Goal: Find specific page/section: Find specific page/section

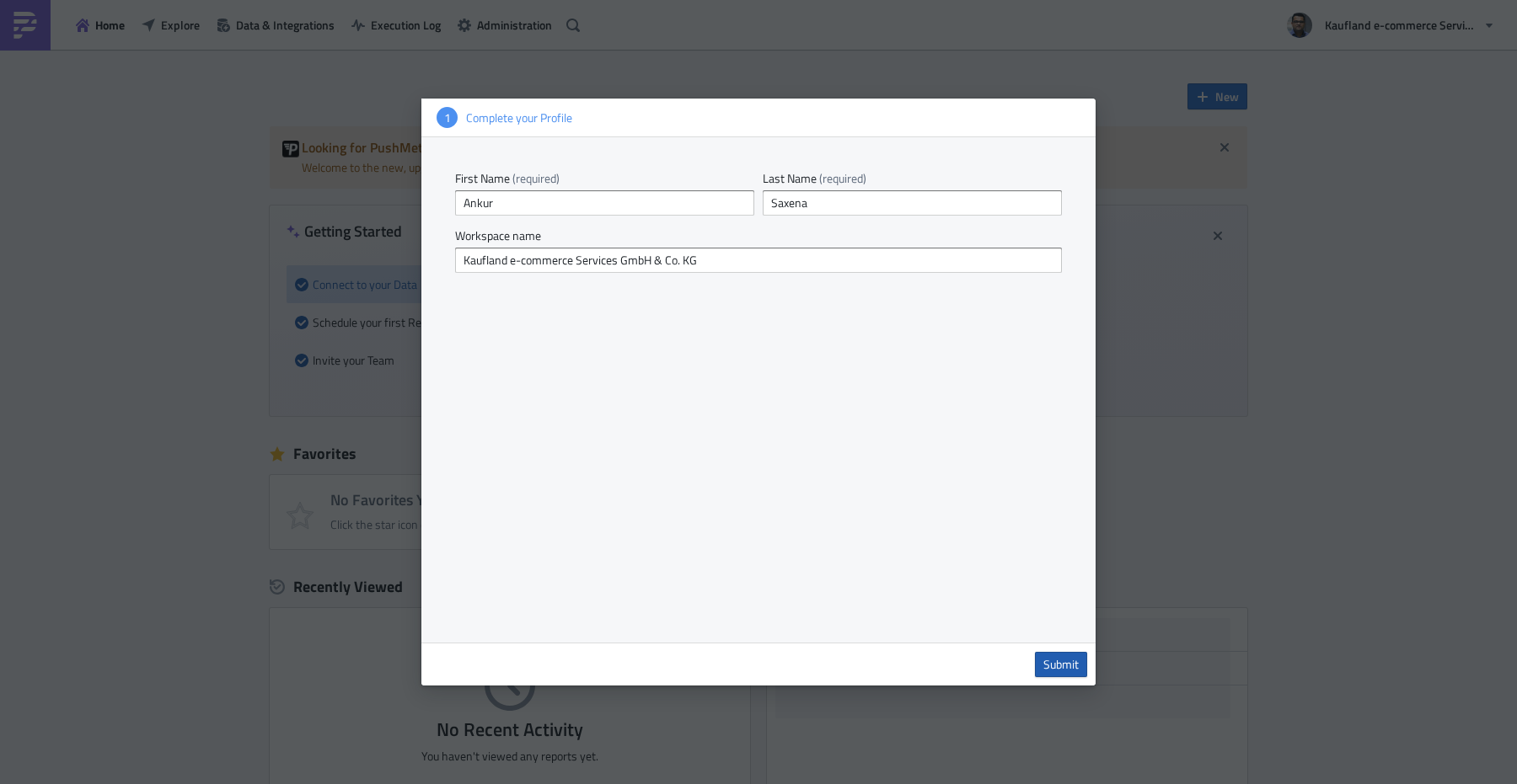
type input "Saxena"
click at [1055, 657] on span "Submit" at bounding box center [1061, 664] width 35 height 15
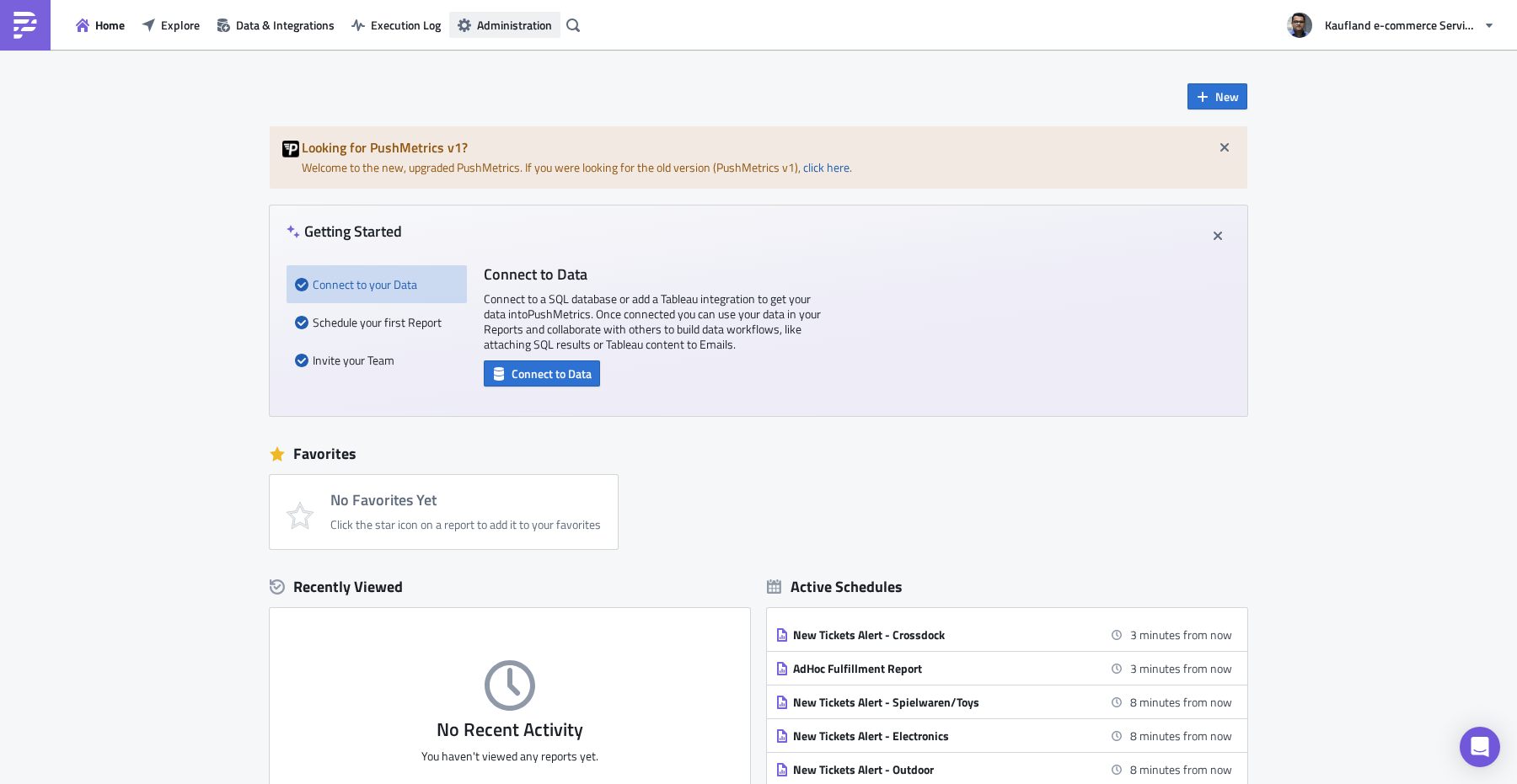
click at [489, 22] on span "Administration" at bounding box center [514, 24] width 75 height 18
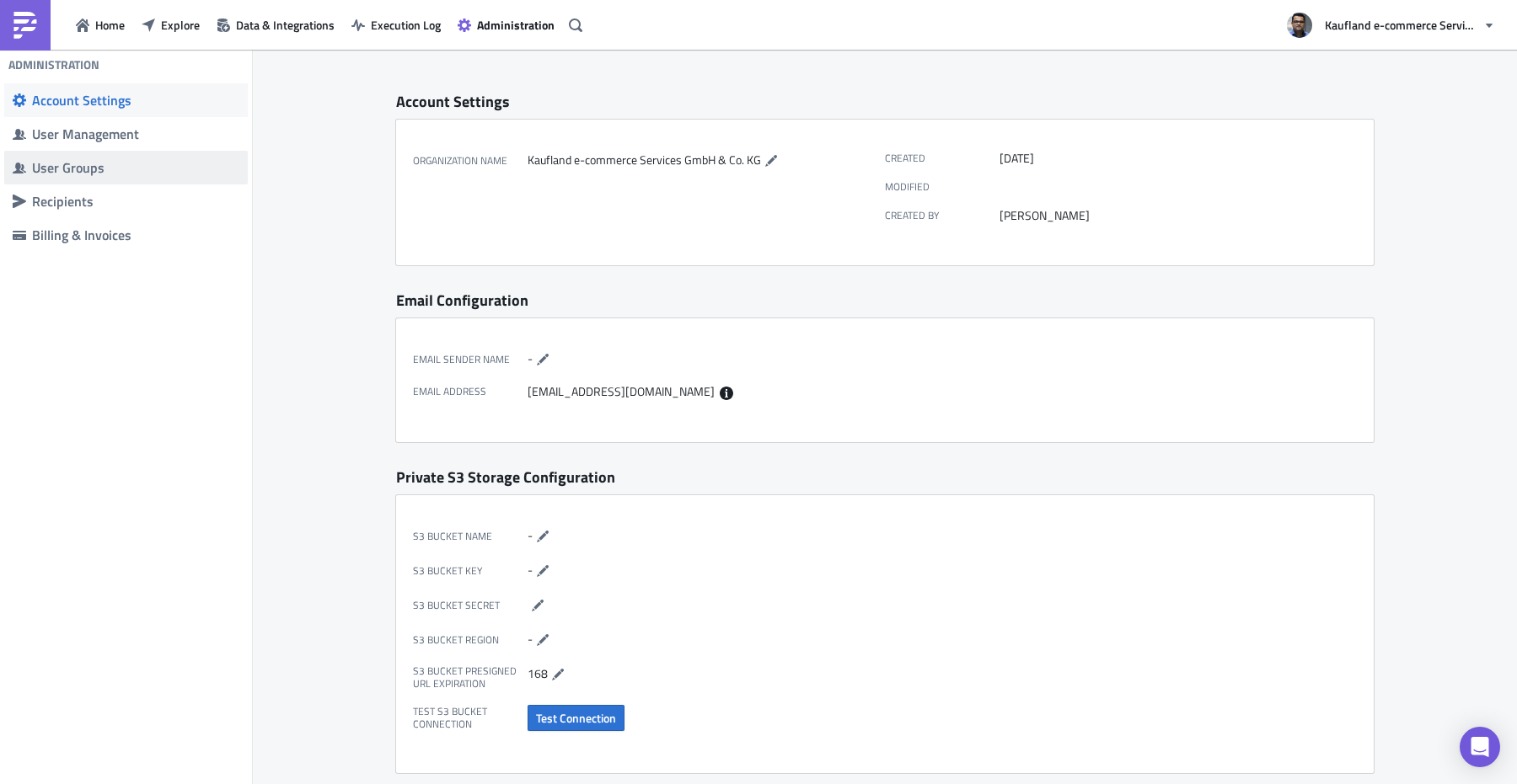
click at [50, 169] on div "User Groups" at bounding box center [135, 168] width 207 height 17
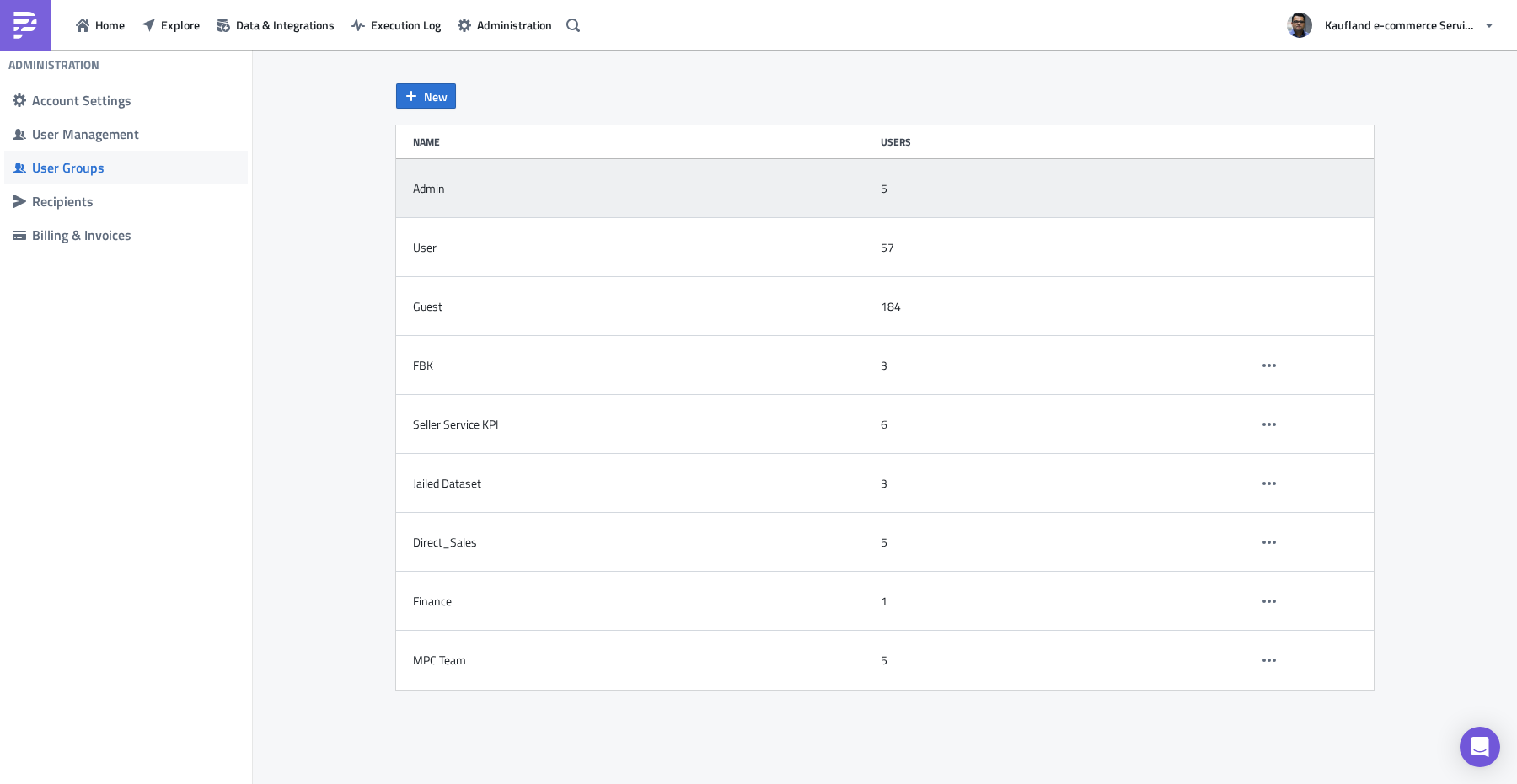
click at [710, 200] on div "Admin" at bounding box center [642, 188] width 460 height 33
click at [447, 190] on div "Admin" at bounding box center [642, 188] width 460 height 33
click at [912, 187] on div "5" at bounding box center [1064, 188] width 368 height 33
click at [910, 187] on div "5" at bounding box center [1064, 188] width 368 height 33
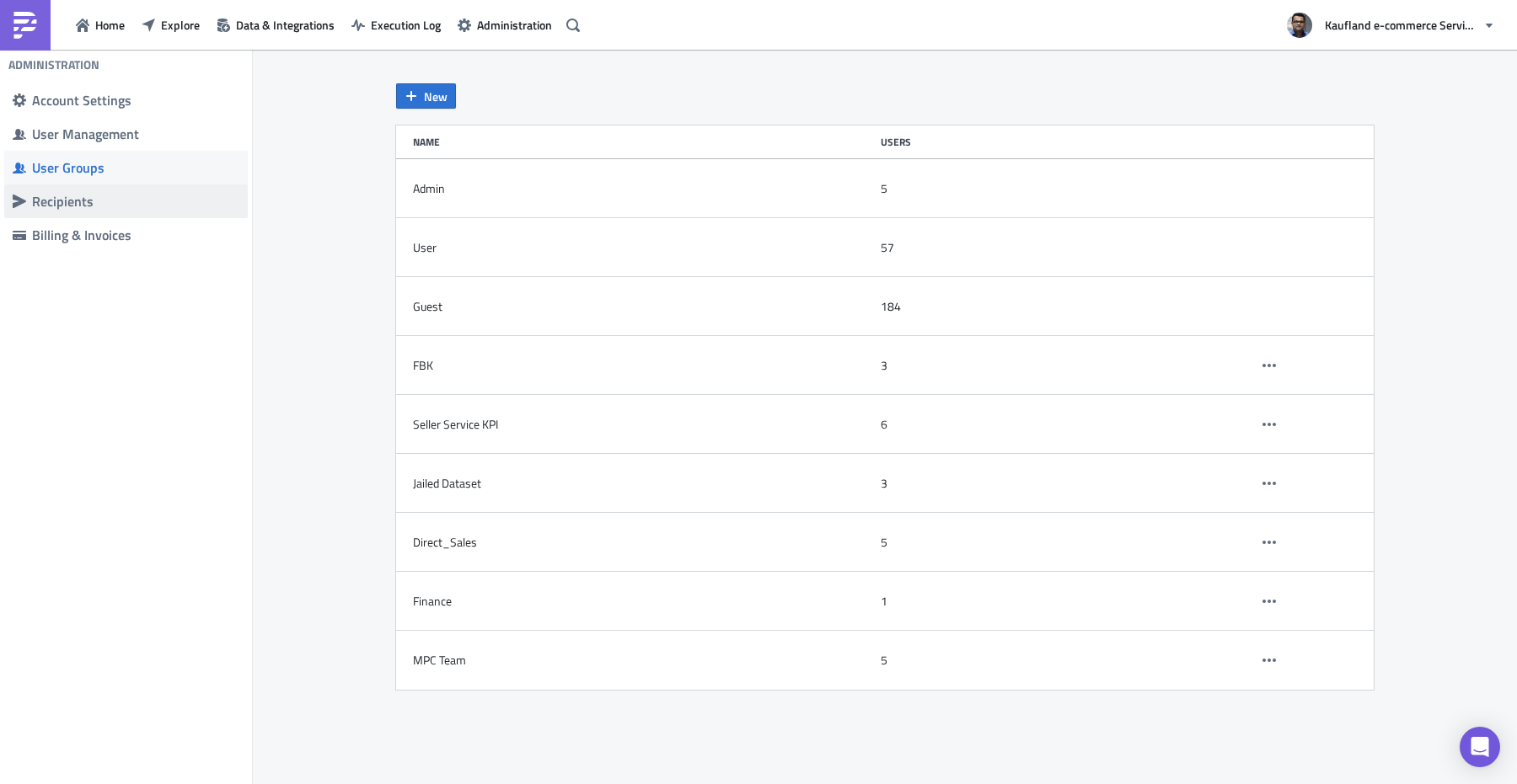
click at [86, 198] on div "Recipients" at bounding box center [135, 201] width 207 height 17
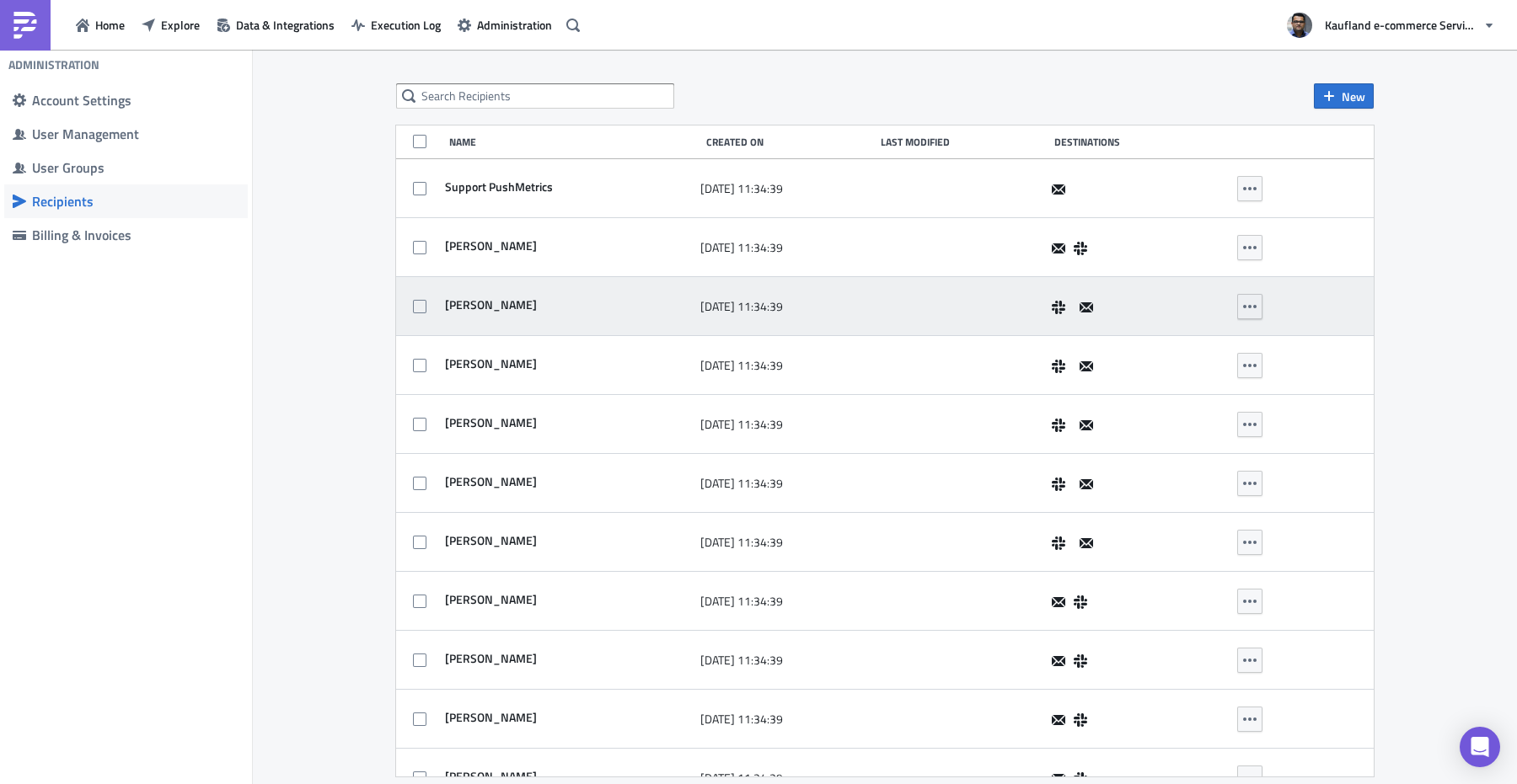
click at [1250, 301] on icon "button" at bounding box center [1250, 306] width 14 height 14
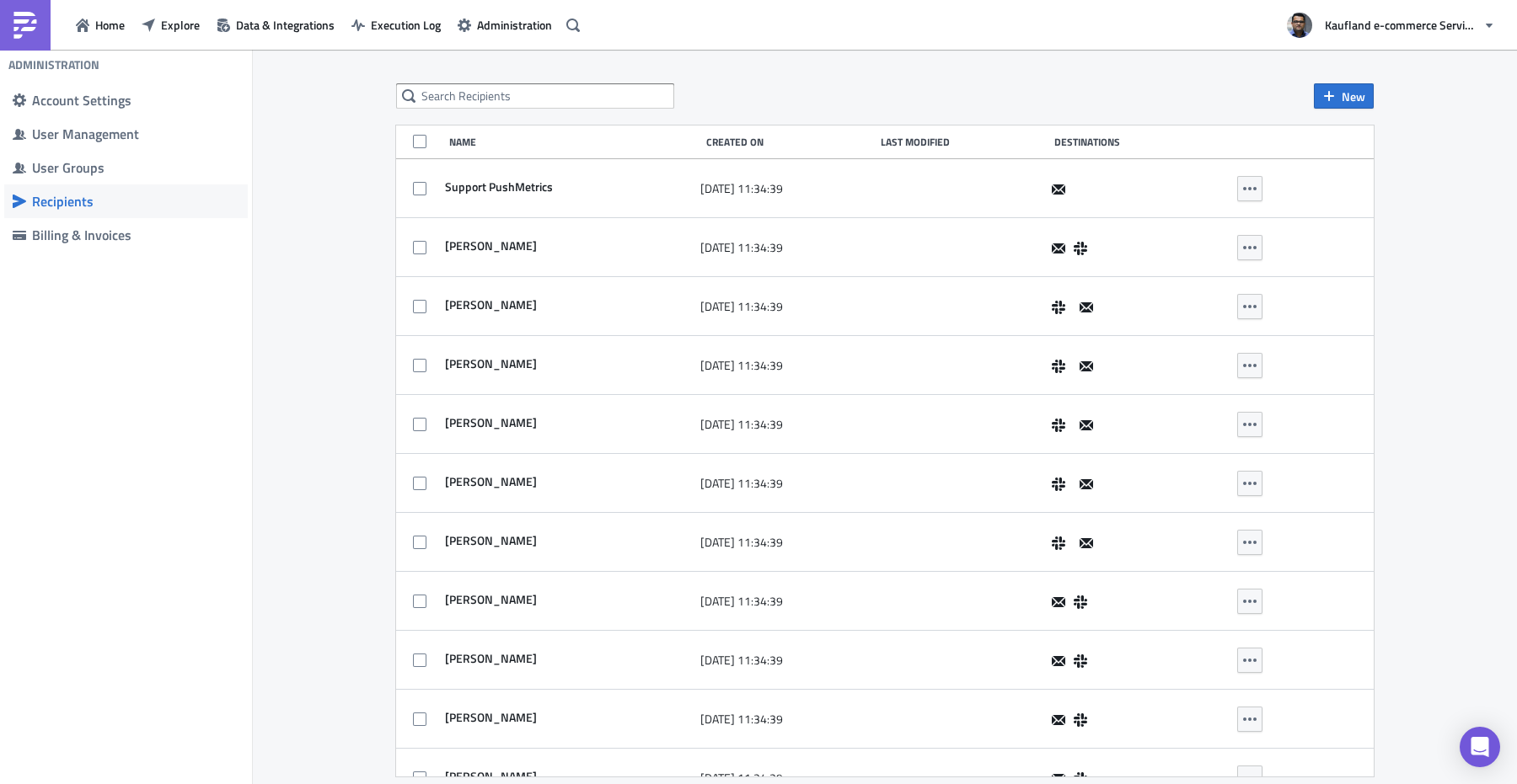
click at [282, 556] on div "New Name Created On Last Modified Destinations Support PushMetrics [DATE] 11:34…" at bounding box center [884, 418] width 1264 height 737
click at [168, 31] on span "Explore" at bounding box center [180, 24] width 39 height 18
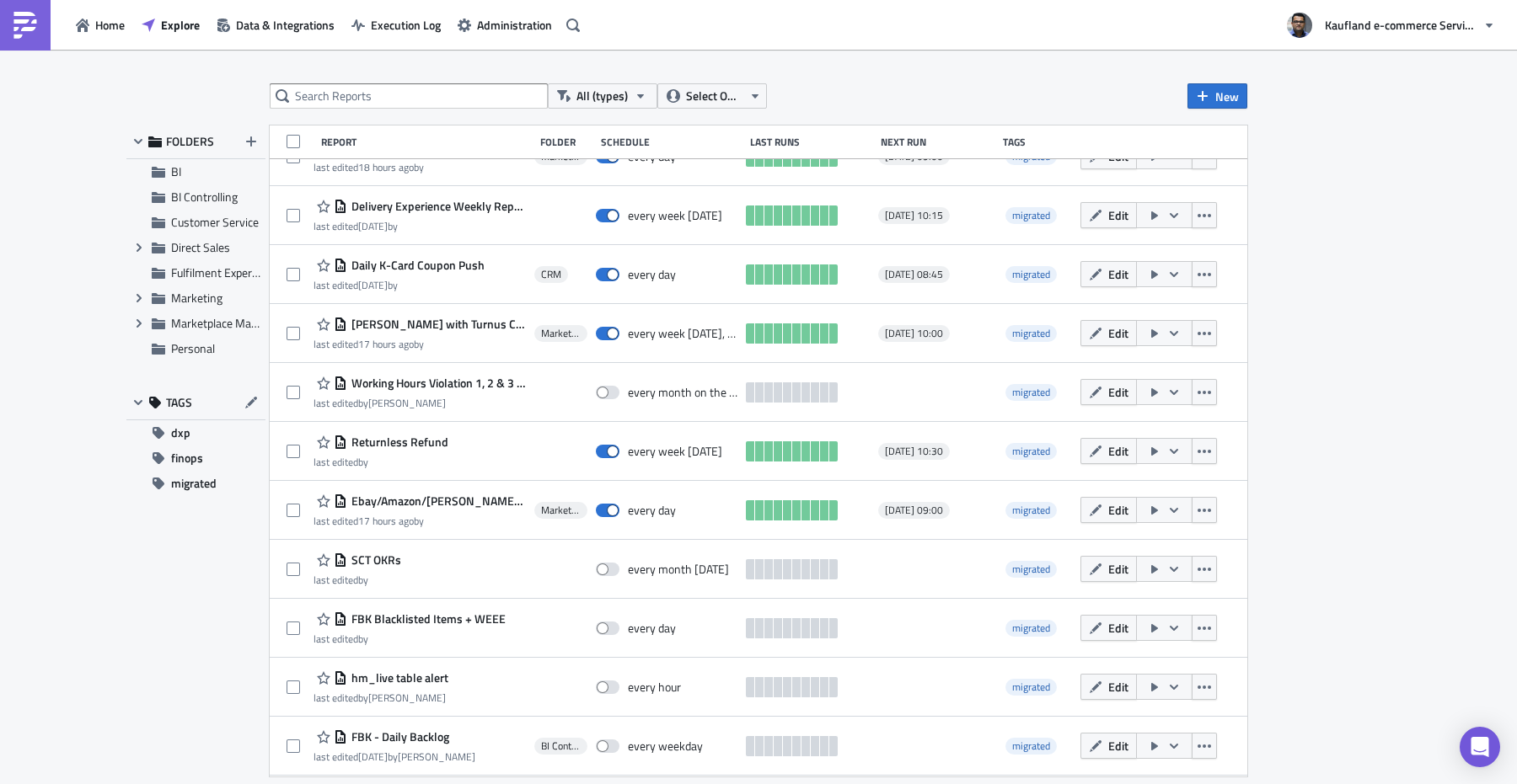
scroll to position [5339, 0]
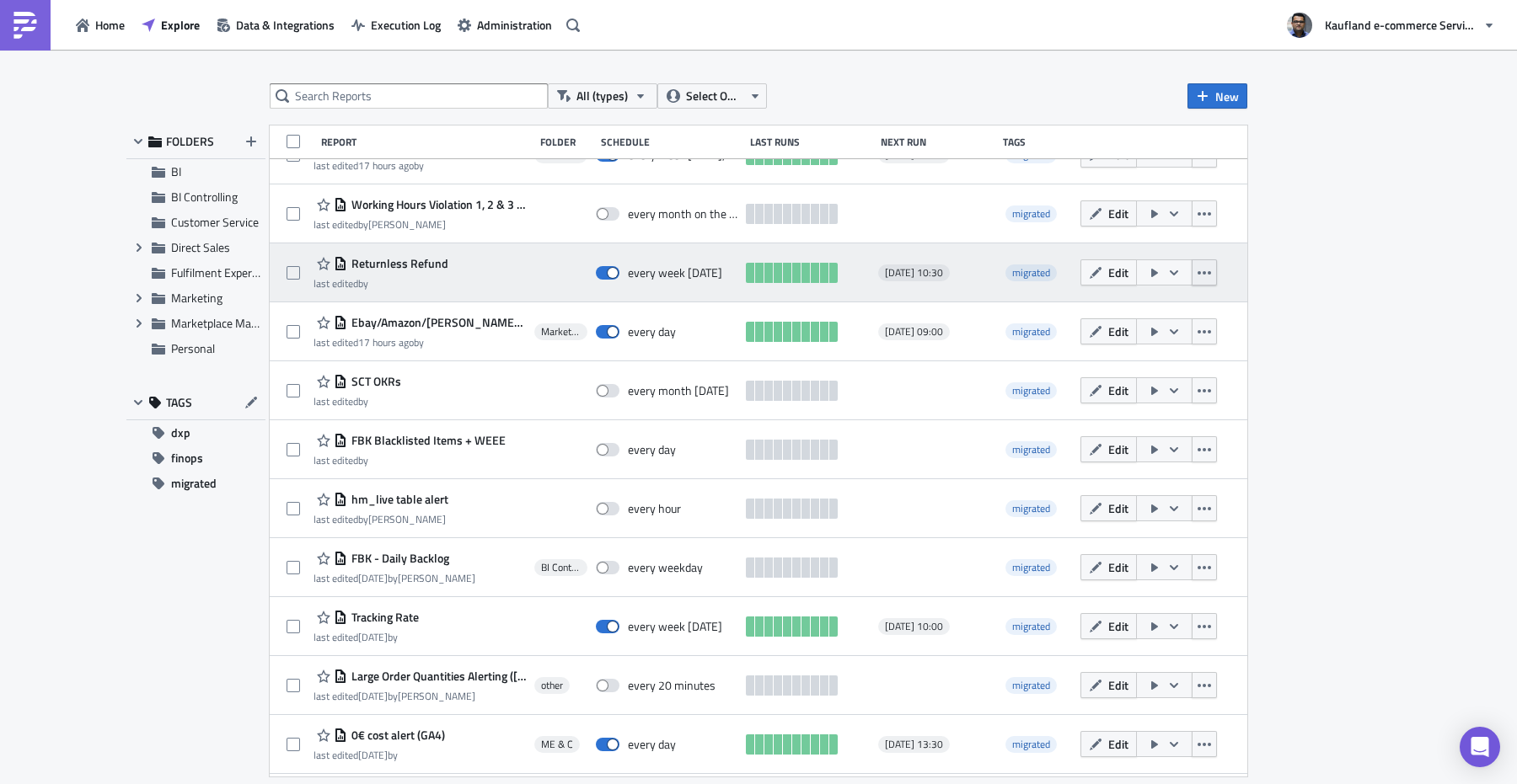
click at [1206, 277] on icon "button" at bounding box center [1204, 273] width 14 height 14
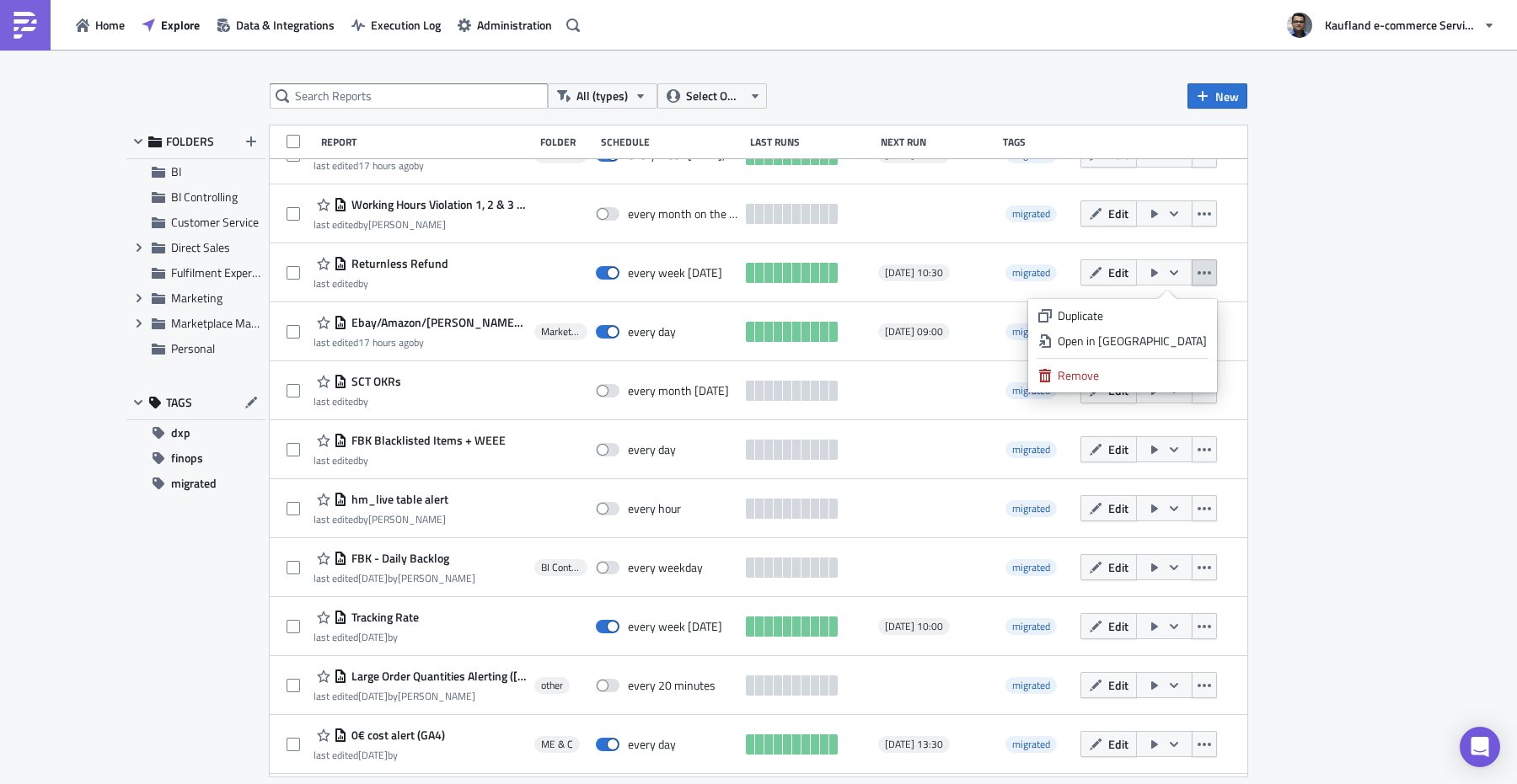
click at [1423, 280] on div "All (types) Select Owner New FOLDERS BI BI Controlling Customer Service Expand …" at bounding box center [758, 418] width 1517 height 737
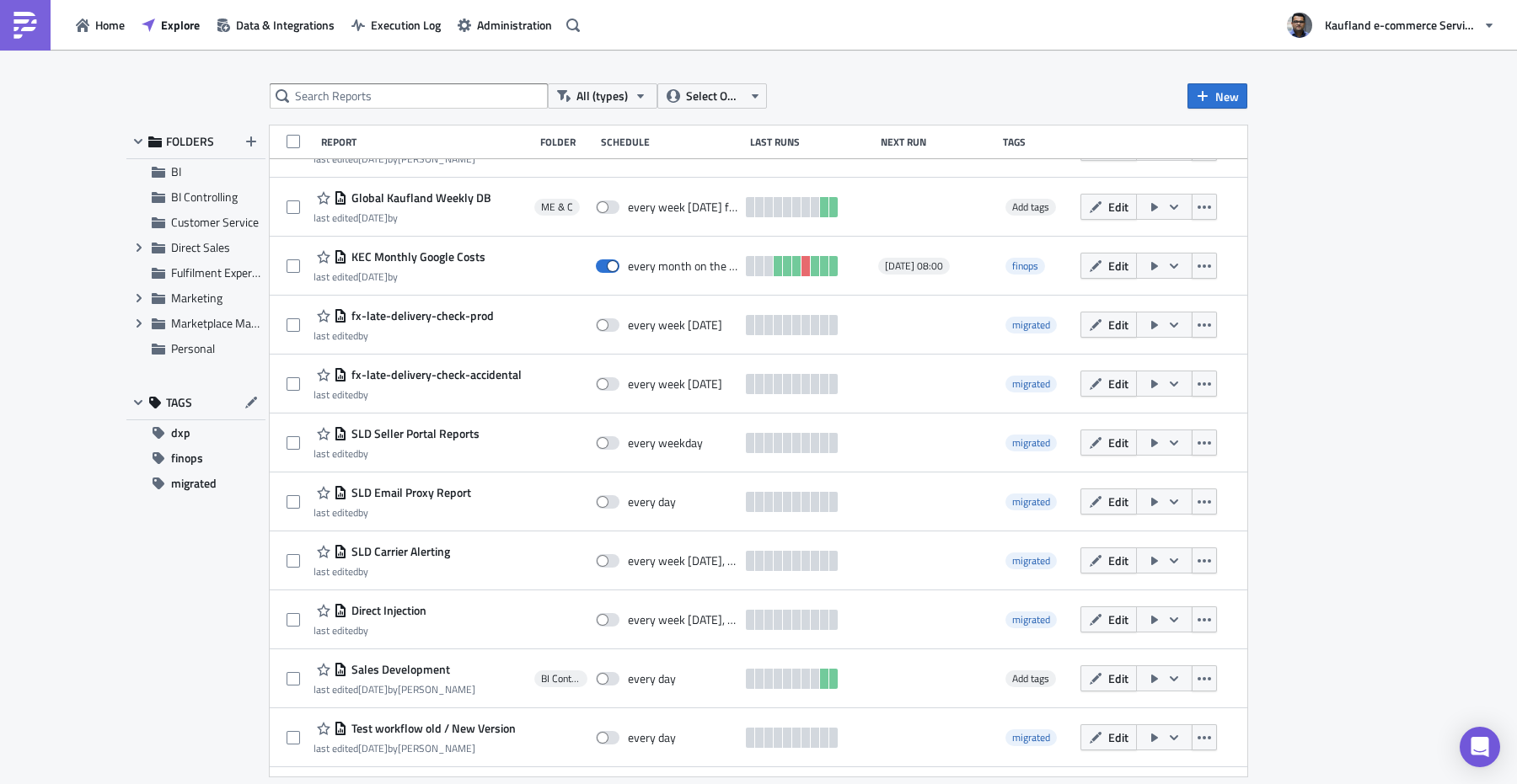
scroll to position [0, 0]
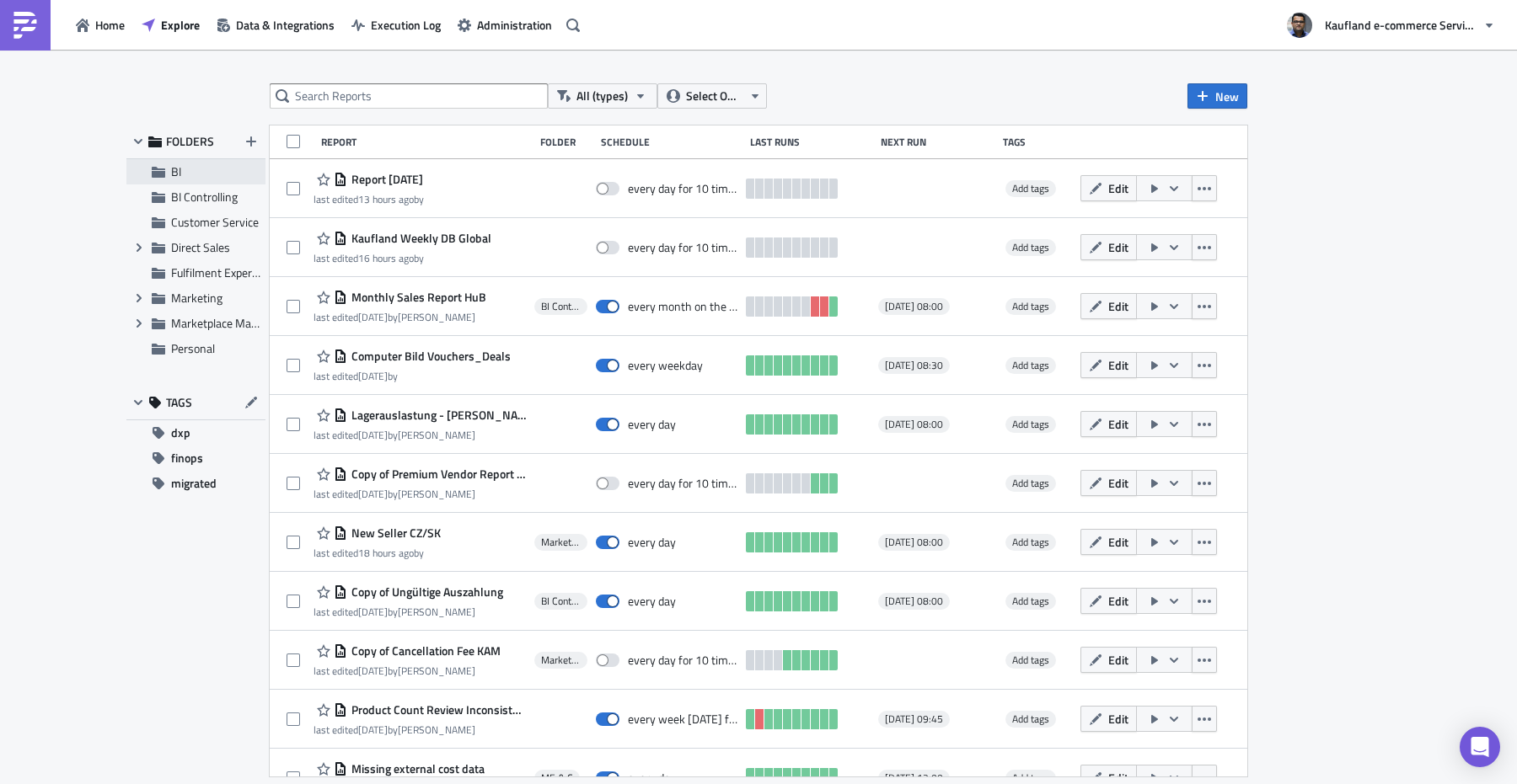
click at [186, 175] on span "BI" at bounding box center [215, 172] width 90 height 15
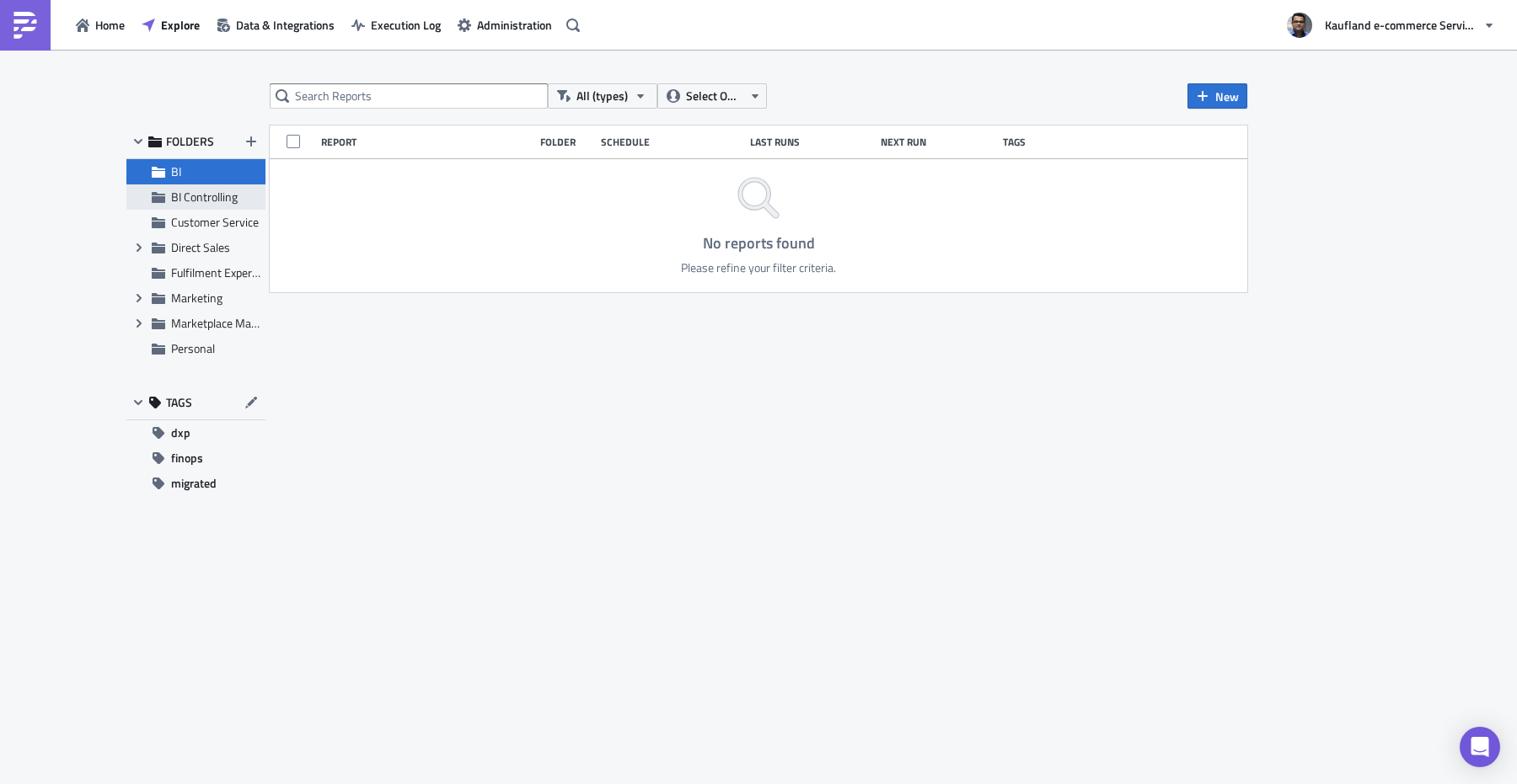
click at [189, 192] on span "BI Controlling" at bounding box center [204, 196] width 67 height 18
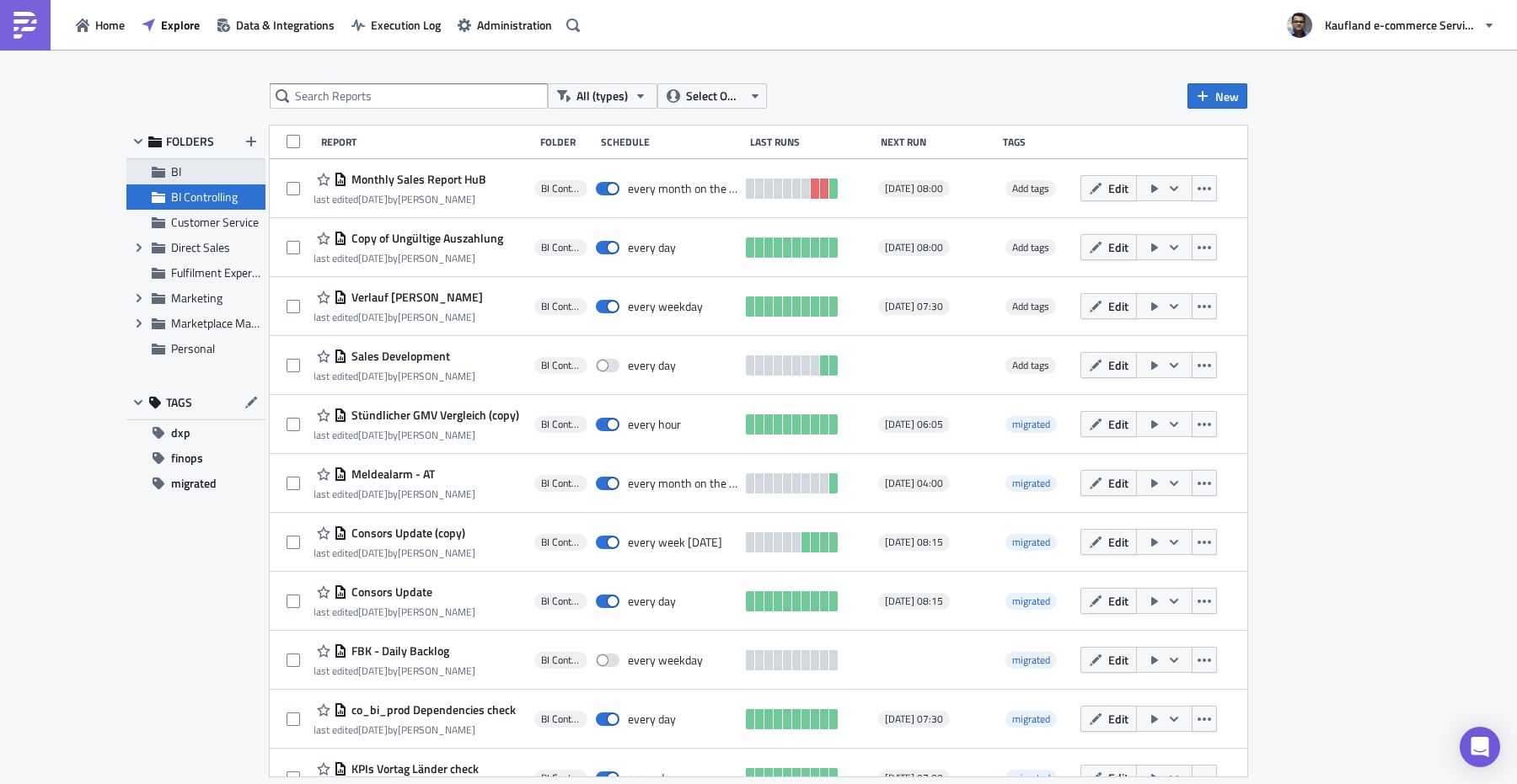
click at [162, 164] on div "BI" at bounding box center [196, 172] width 139 height 25
